Goal: Complete application form

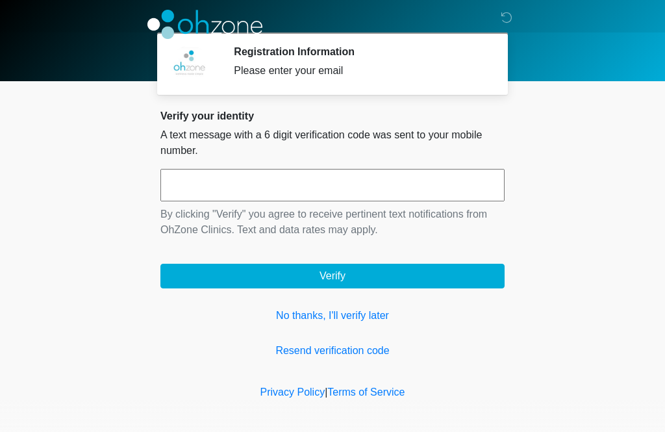
click at [347, 315] on link "No thanks, I'll verify later" at bounding box center [332, 316] width 344 height 16
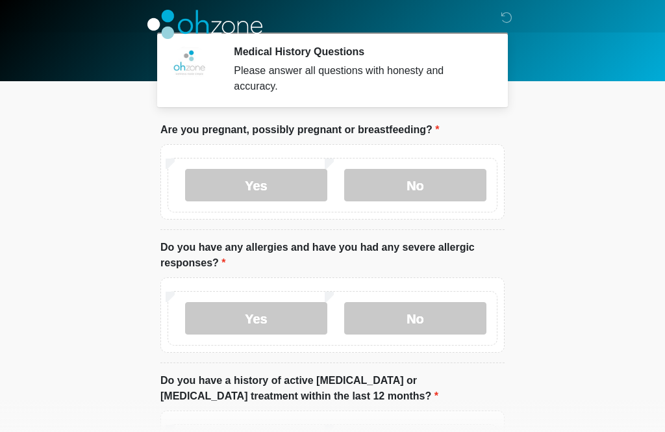
click at [447, 187] on label "No" at bounding box center [415, 185] width 142 height 32
click at [274, 312] on label "Yes" at bounding box center [256, 318] width 142 height 32
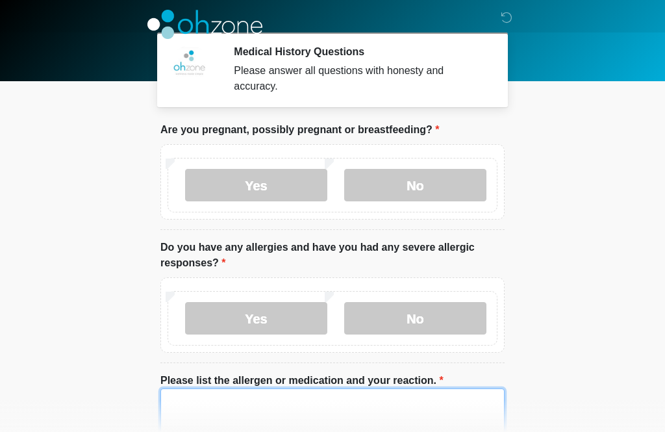
click at [359, 403] on textarea "Please list the allergen or medication and your reaction." at bounding box center [332, 416] width 344 height 56
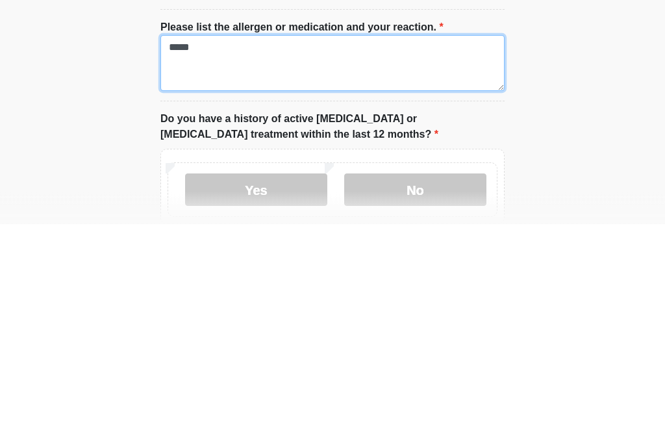
scroll to position [145, 0]
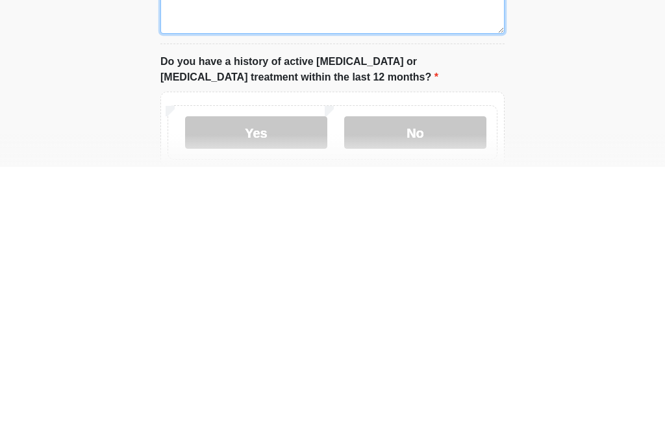
type textarea "*****"
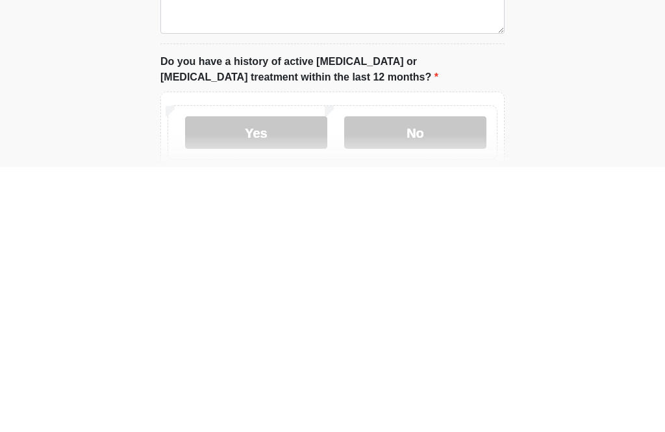
click at [468, 381] on label "No" at bounding box center [415, 397] width 142 height 32
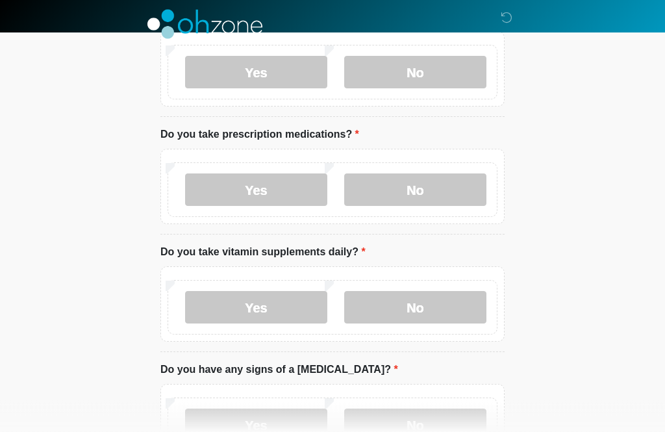
scroll to position [471, 0]
click at [453, 194] on label "No" at bounding box center [415, 189] width 142 height 32
click at [306, 303] on label "Yes" at bounding box center [256, 306] width 142 height 32
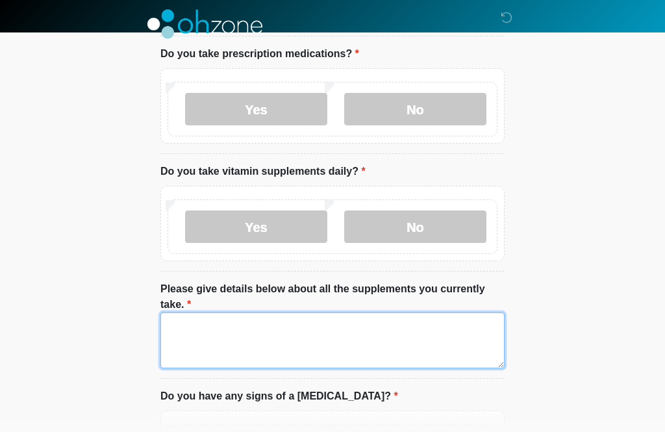
click at [447, 347] on textarea "Please give details below about all the supplements you currently take." at bounding box center [332, 341] width 344 height 56
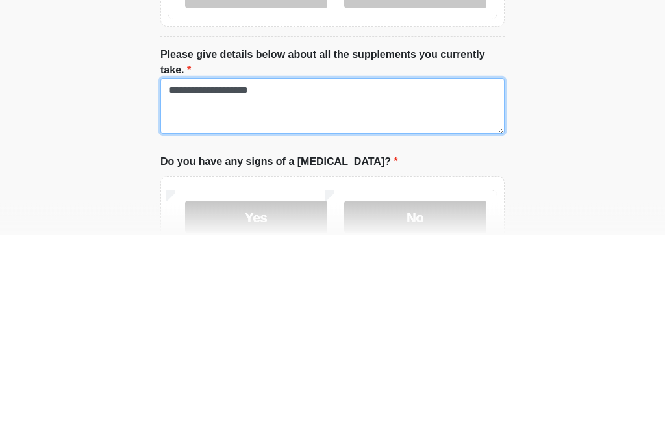
scroll to position [589, 0]
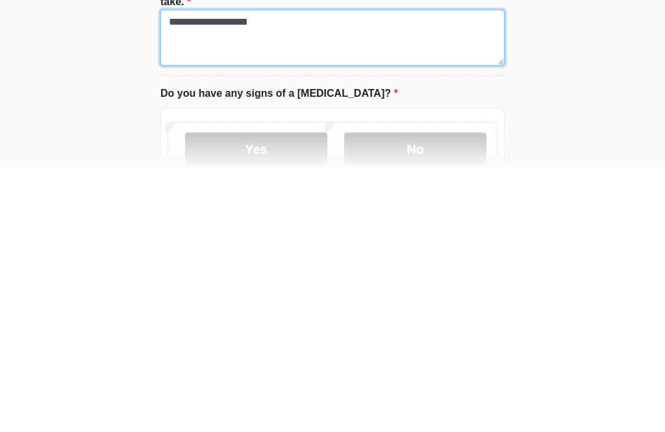
type textarea "**********"
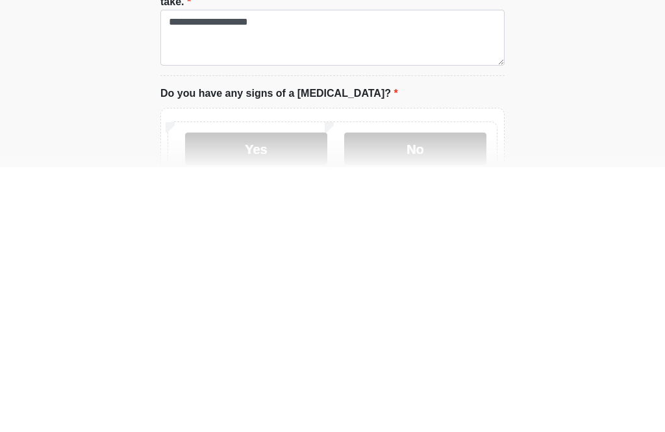
click at [464, 397] on label "No" at bounding box center [415, 413] width 142 height 32
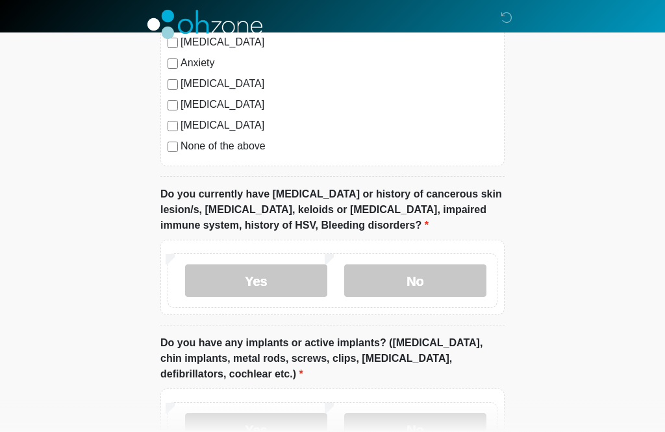
scroll to position [1196, 0]
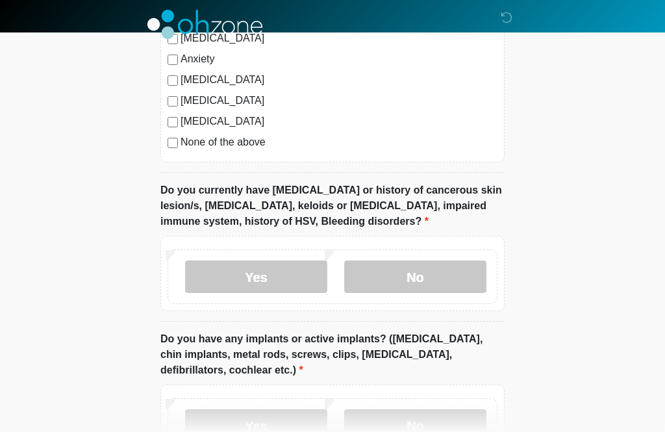
click at [464, 275] on label "No" at bounding box center [415, 276] width 142 height 32
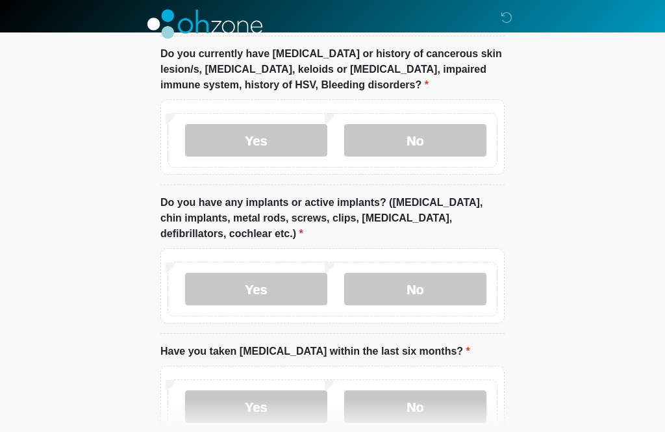
scroll to position [1334, 0]
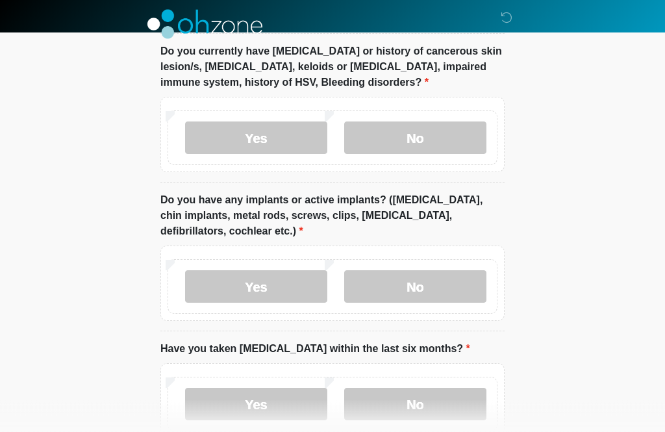
click at [461, 287] on label "No" at bounding box center [415, 287] width 142 height 32
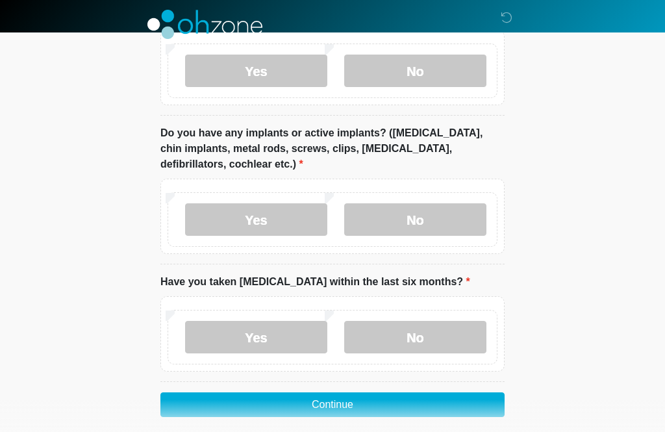
scroll to position [1412, 0]
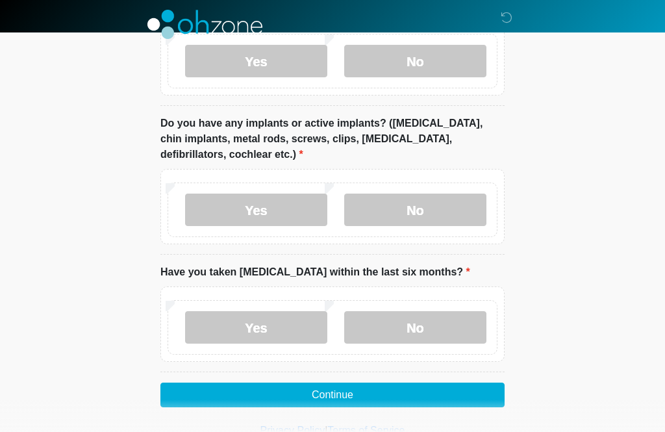
click at [474, 325] on label "No" at bounding box center [415, 327] width 142 height 32
click at [473, 394] on button "Continue" at bounding box center [332, 394] width 344 height 25
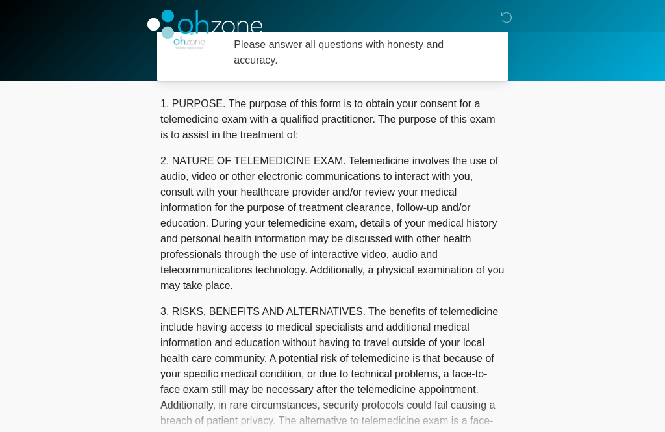
scroll to position [0, 0]
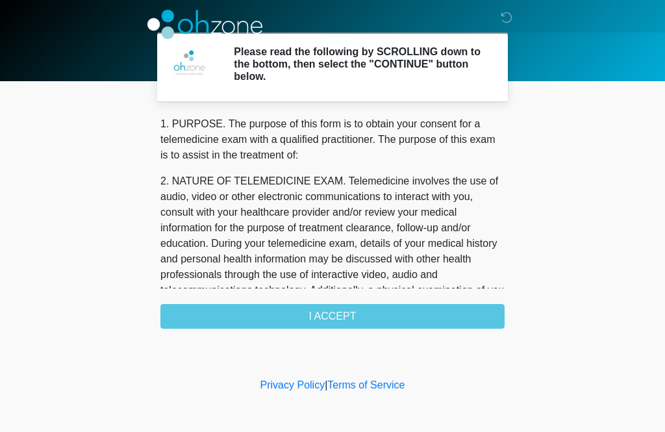
click at [484, 318] on div "1. PURPOSE. The purpose of this form is to obtain your consent for a telemedici…" at bounding box center [332, 222] width 344 height 212
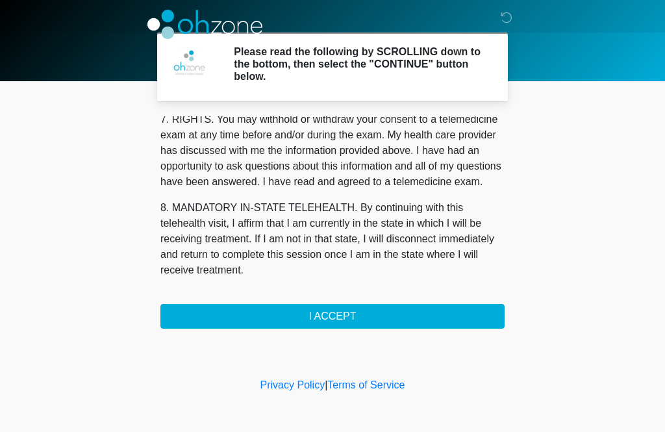
scroll to position [581, 0]
click at [381, 316] on button "I ACCEPT" at bounding box center [332, 316] width 344 height 25
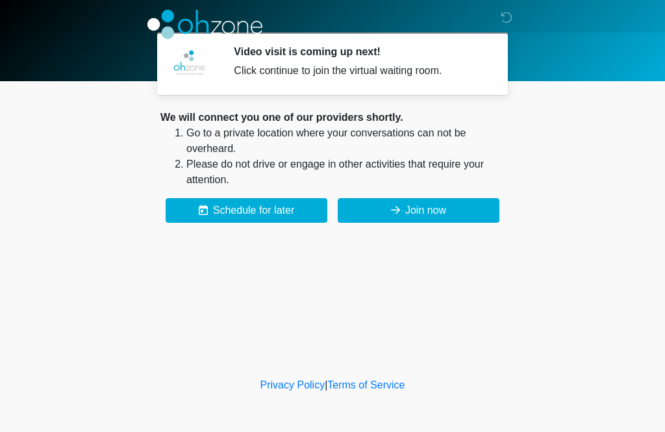
click at [426, 214] on button "Join now" at bounding box center [419, 210] width 162 height 25
